Goal: Task Accomplishment & Management: Complete application form

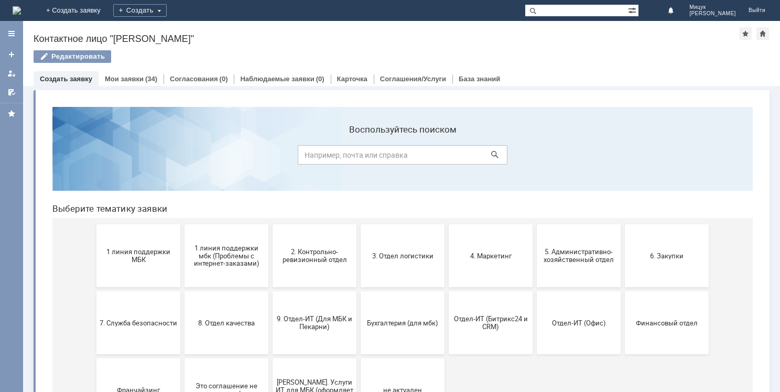
click at [72, 78] on link "Создать заявку" at bounding box center [66, 79] width 52 height 8
click at [72, 85] on div "Создать заявку" at bounding box center [66, 78] width 65 height 15
click at [569, 338] on button "Отдел-ИТ (Офис)" at bounding box center [579, 322] width 84 height 63
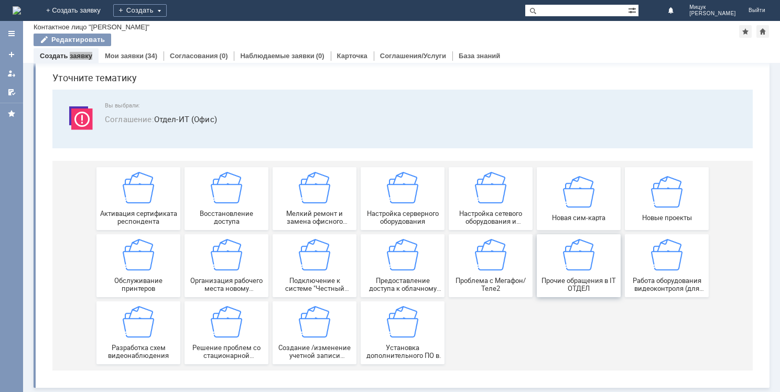
scroll to position [36, 0]
click at [237, 278] on span "Организация рабочего места новому сотруднику" at bounding box center [227, 285] width 78 height 16
click at [576, 267] on img at bounding box center [578, 254] width 31 height 31
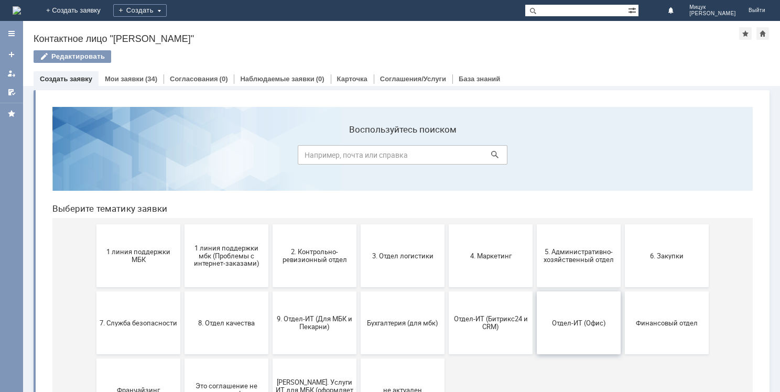
click at [547, 321] on span "Отдел-ИТ (Офис)" at bounding box center [579, 323] width 78 height 8
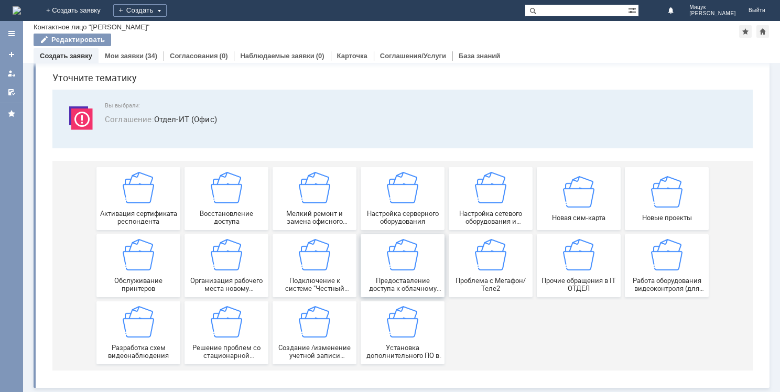
scroll to position [36, 0]
click at [583, 256] on img at bounding box center [578, 254] width 31 height 31
click at [142, 55] on div "Мои заявки (34)" at bounding box center [131, 55] width 52 height 7
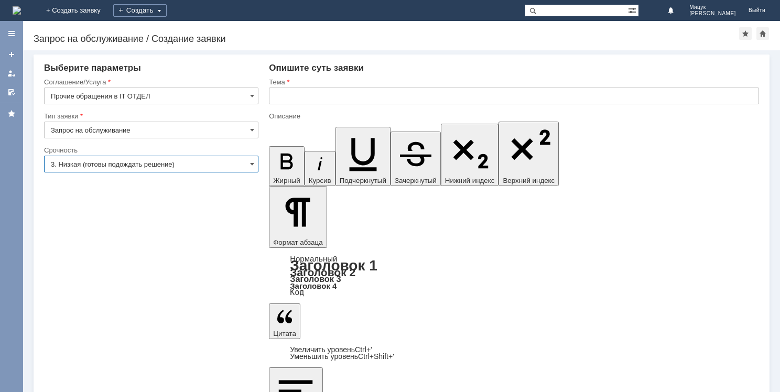
click at [161, 166] on input "3. Низкая (готовы подождать решение)" at bounding box center [151, 164] width 214 height 17
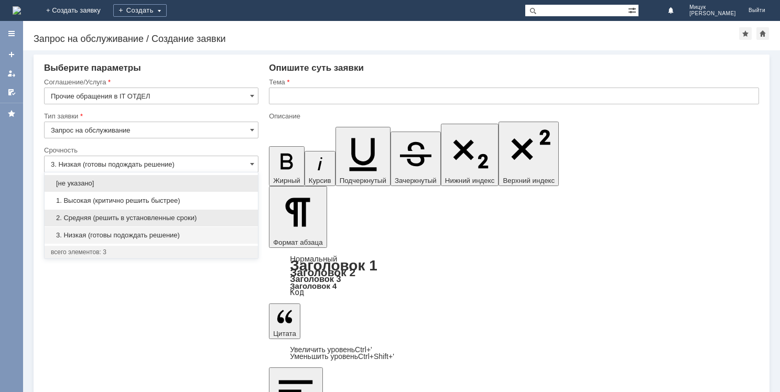
click at [147, 217] on span "2. Средняя (решить в установленные сроки)" at bounding box center [151, 218] width 201 height 8
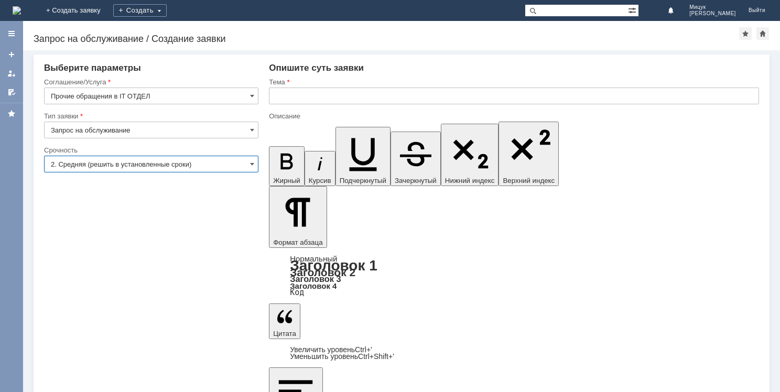
type input "2. Средняя (решить в установленные сроки)"
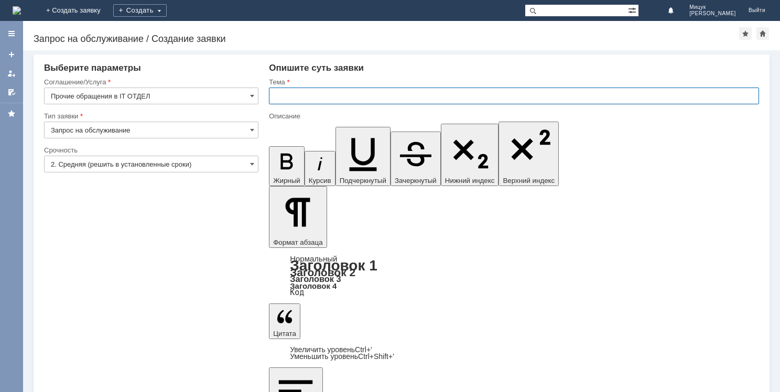
click at [342, 99] on input "text" at bounding box center [514, 96] width 490 height 17
type input "Пароль от 1С для нового сотрудника"
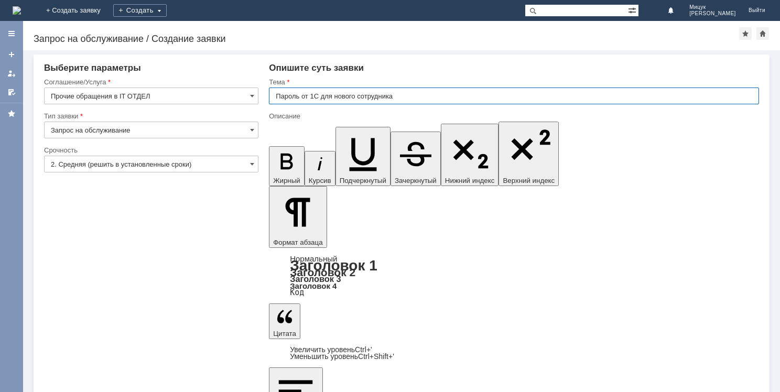
click at [408, 98] on input "Пароль от 1С для нового сотрудника" at bounding box center [514, 96] width 490 height 17
click at [415, 96] on input "Пароль от 1С для нового сотрудника" at bounding box center [514, 96] width 490 height 17
type input "Пароль от 1С для нового сотрудника Челябинск 7"
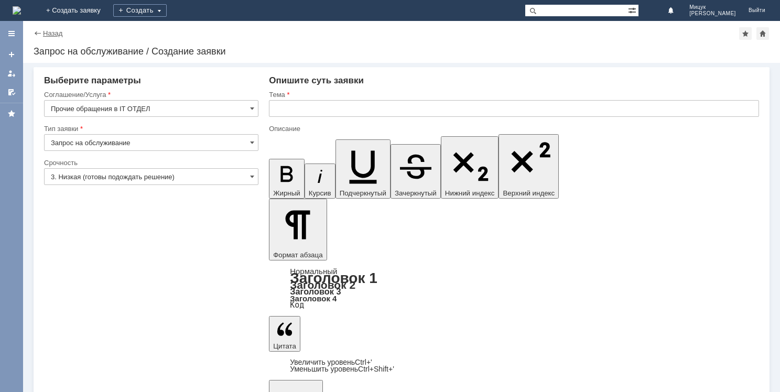
click at [57, 35] on link "Назад" at bounding box center [52, 33] width 19 height 8
